Goal: Navigation & Orientation: Go to known website

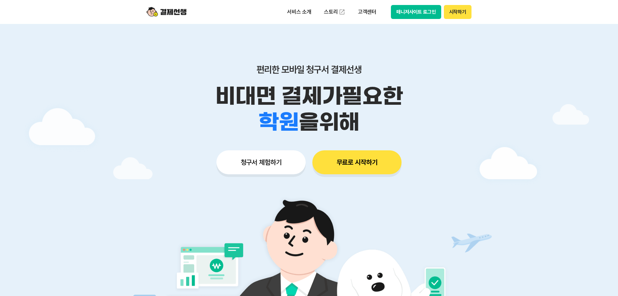
click at [423, 14] on button "매니저사이트 로그인" at bounding box center [416, 12] width 50 height 14
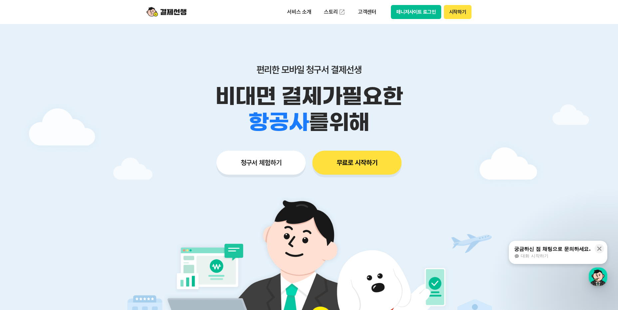
click at [530, 15] on header "서비스 소개 스토리 고객센터 매니저사이트 로그인 시작하기" at bounding box center [309, 12] width 618 height 24
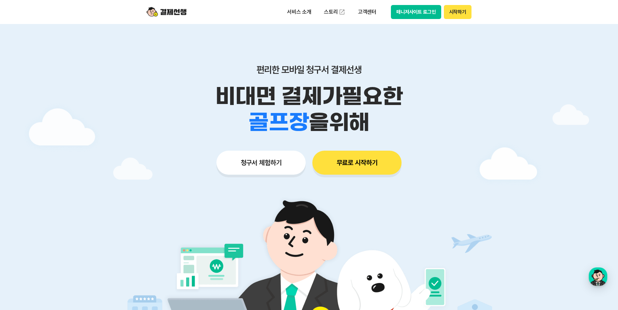
drag, startPoint x: 564, startPoint y: 22, endPoint x: 571, endPoint y: 16, distance: 8.7
click at [564, 22] on header "서비스 소개 스토리 고객센터 매니저사이트 로그인 시작하기" at bounding box center [309, 12] width 618 height 24
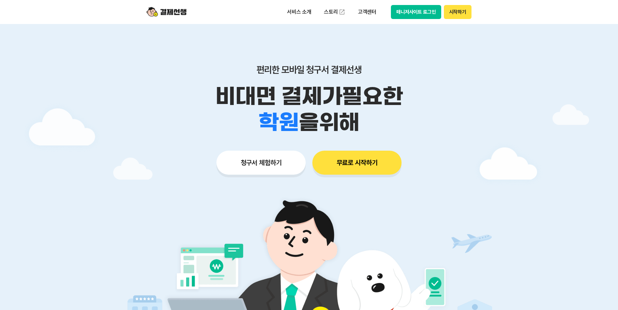
click at [415, 10] on button "매니저사이트 로그인" at bounding box center [416, 12] width 50 height 14
click at [418, 12] on button "매니저사이트 로그인" at bounding box center [416, 12] width 50 height 14
